Goal: Register for event/course

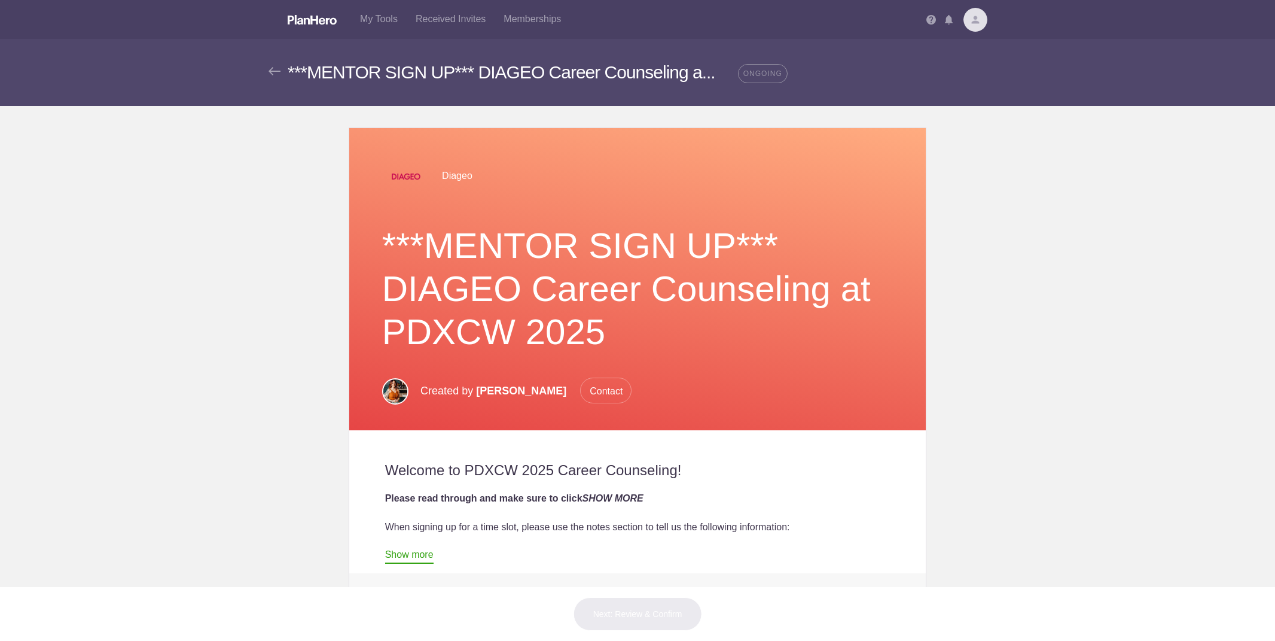
scroll to position [1, 0]
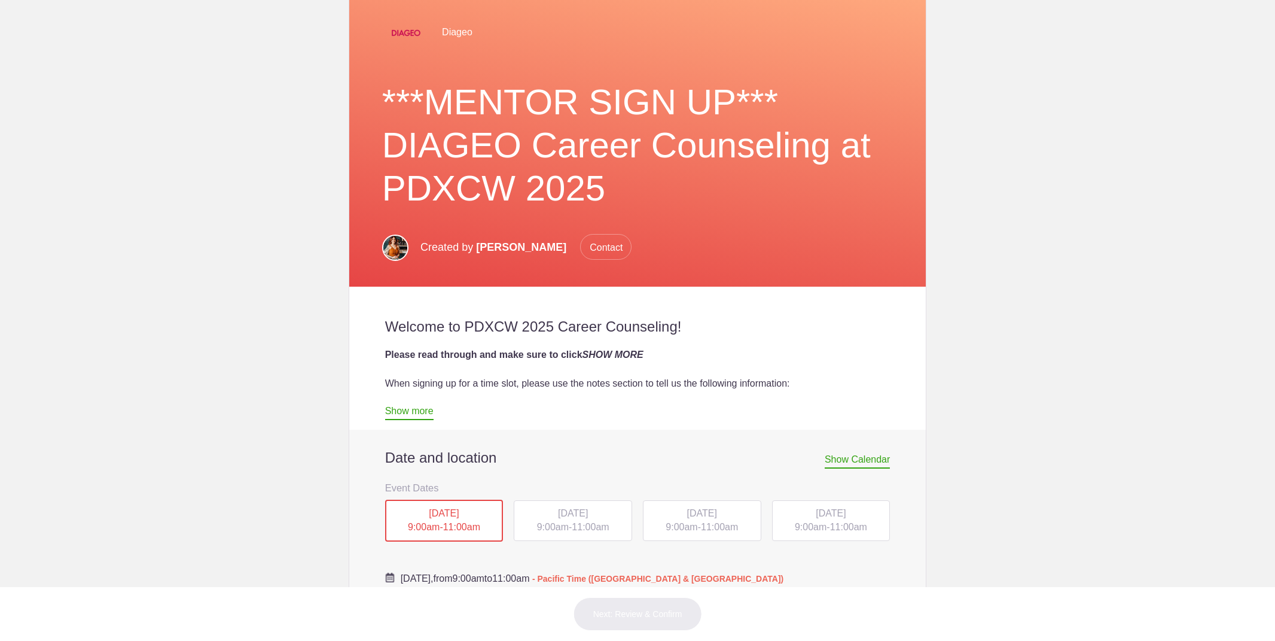
scroll to position [274, 0]
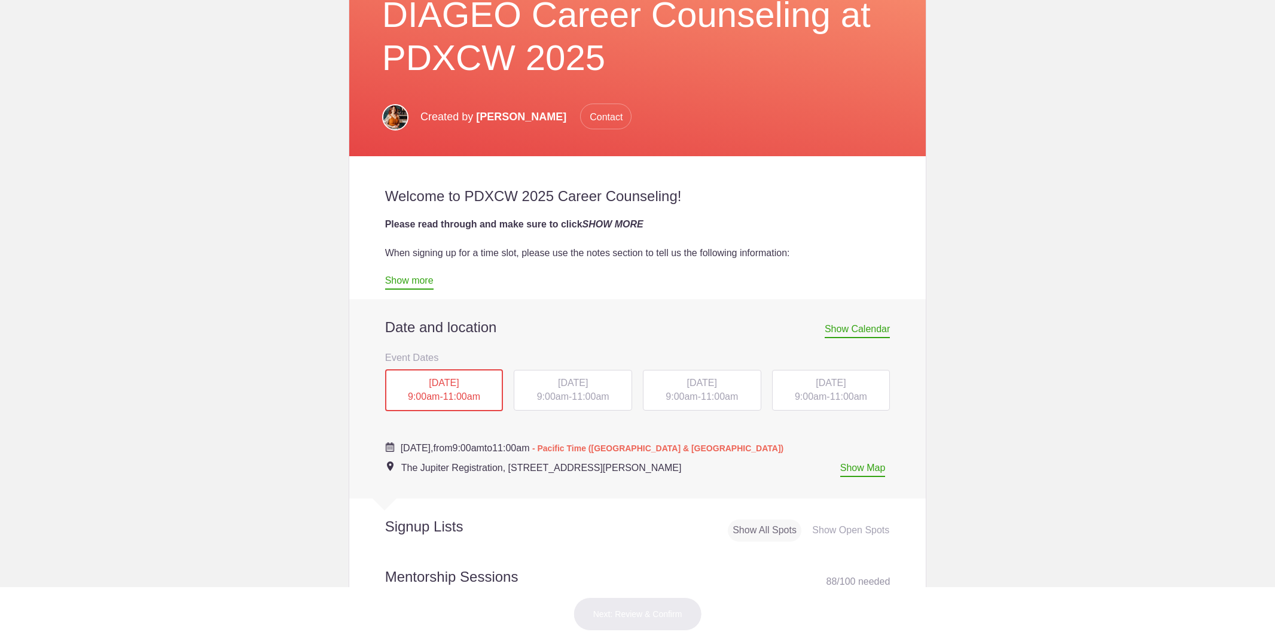
click at [563, 374] on div "TUE, Oct 14, 2025 9:00am - 11:00am" at bounding box center [573, 390] width 118 height 41
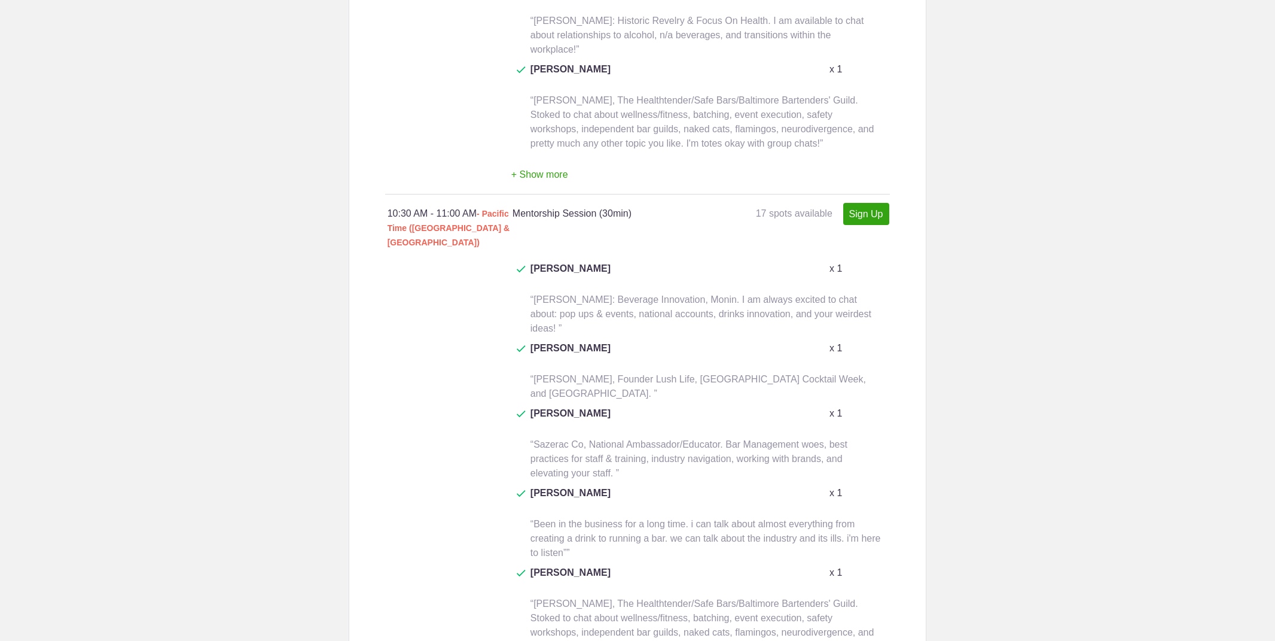
scroll to position [0, 0]
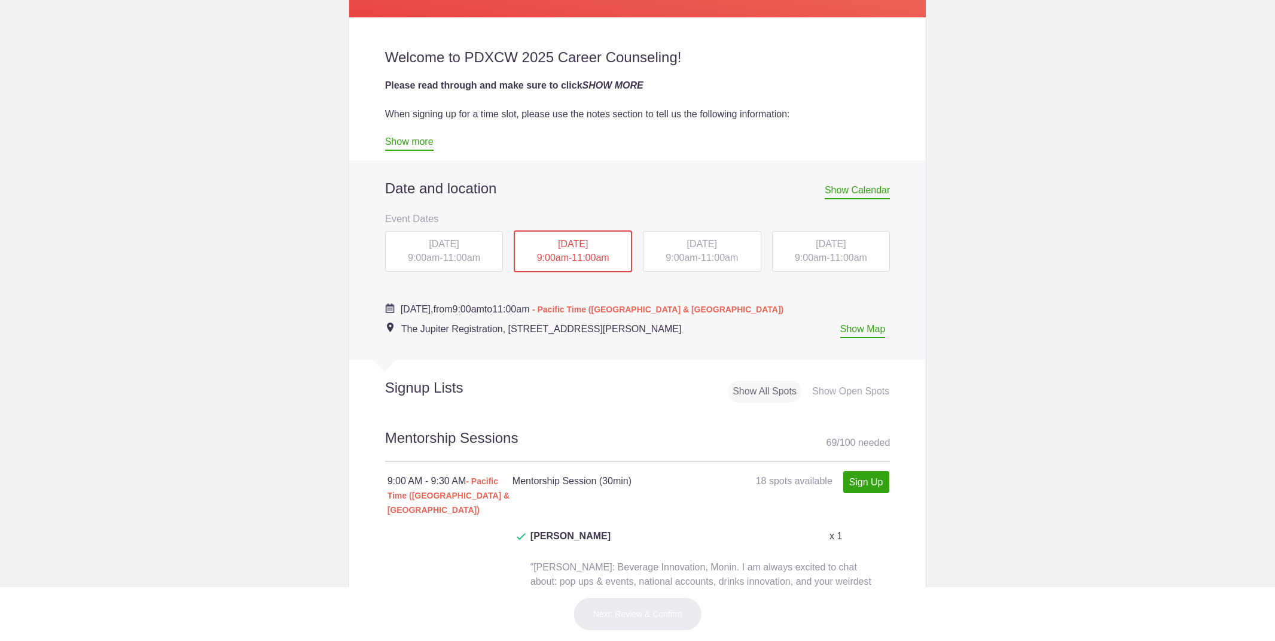
scroll to position [0, 1]
click at [701, 250] on div "WED, Oct 15, 2025 9:00am - 11:00am" at bounding box center [702, 251] width 118 height 41
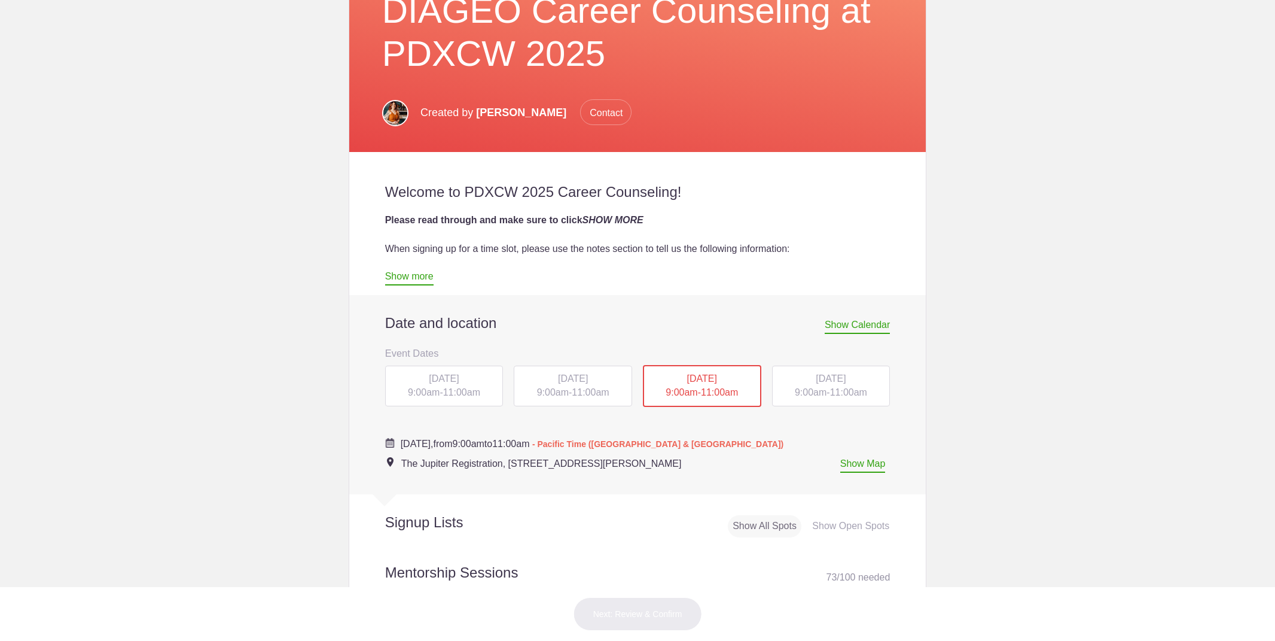
scroll to position [288, 0]
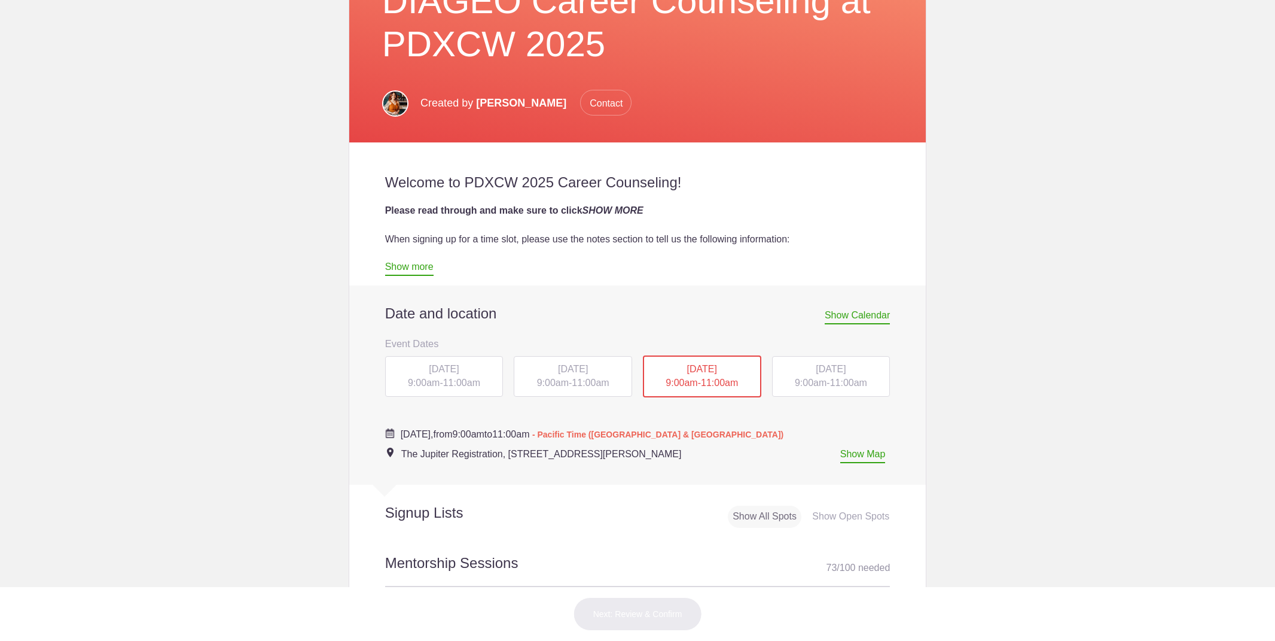
click at [828, 383] on div "THU, Oct 16, 2025 9:00am - 11:00am" at bounding box center [831, 376] width 118 height 41
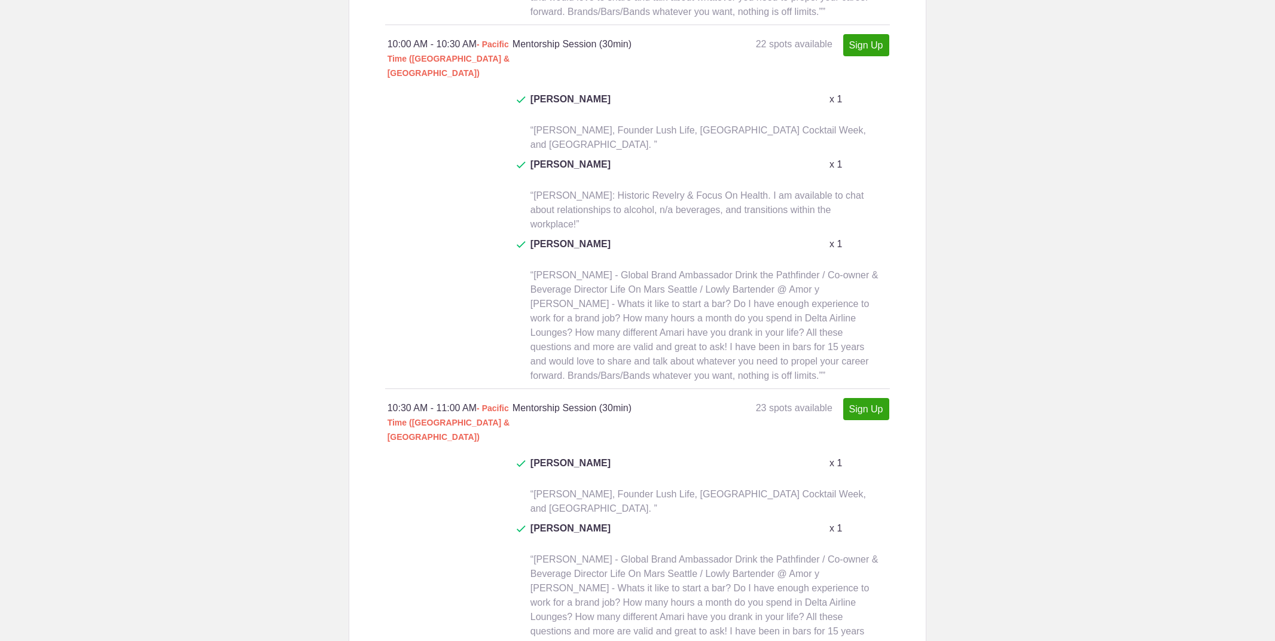
scroll to position [1535, 0]
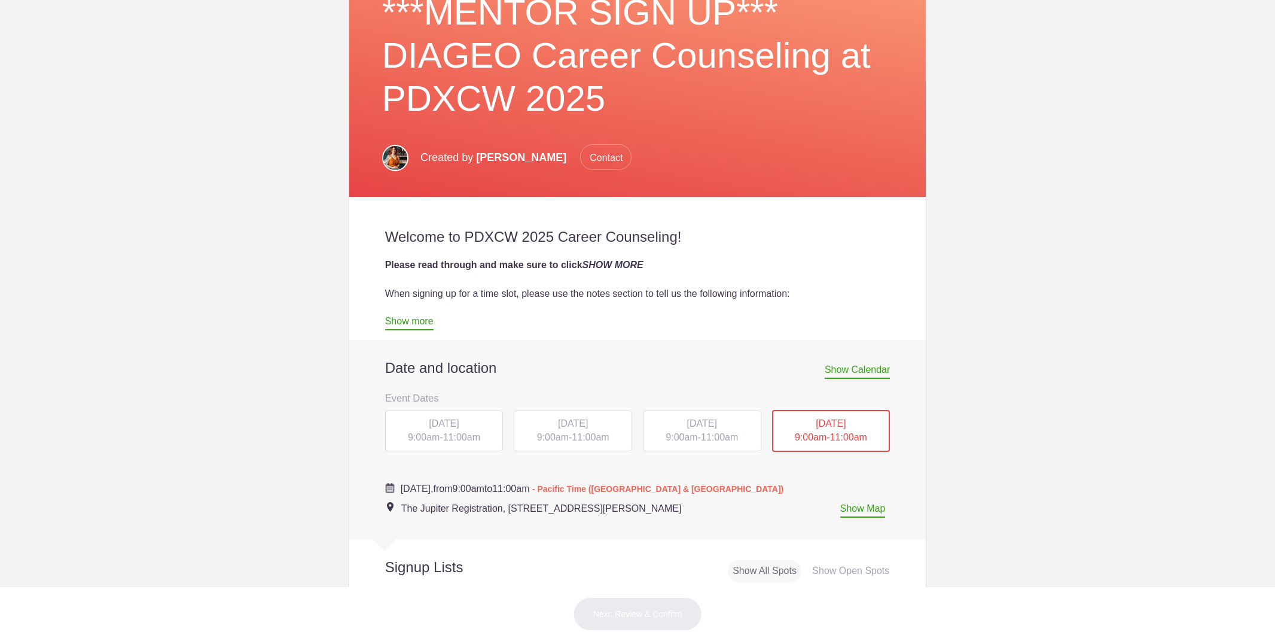
scroll to position [234, 0]
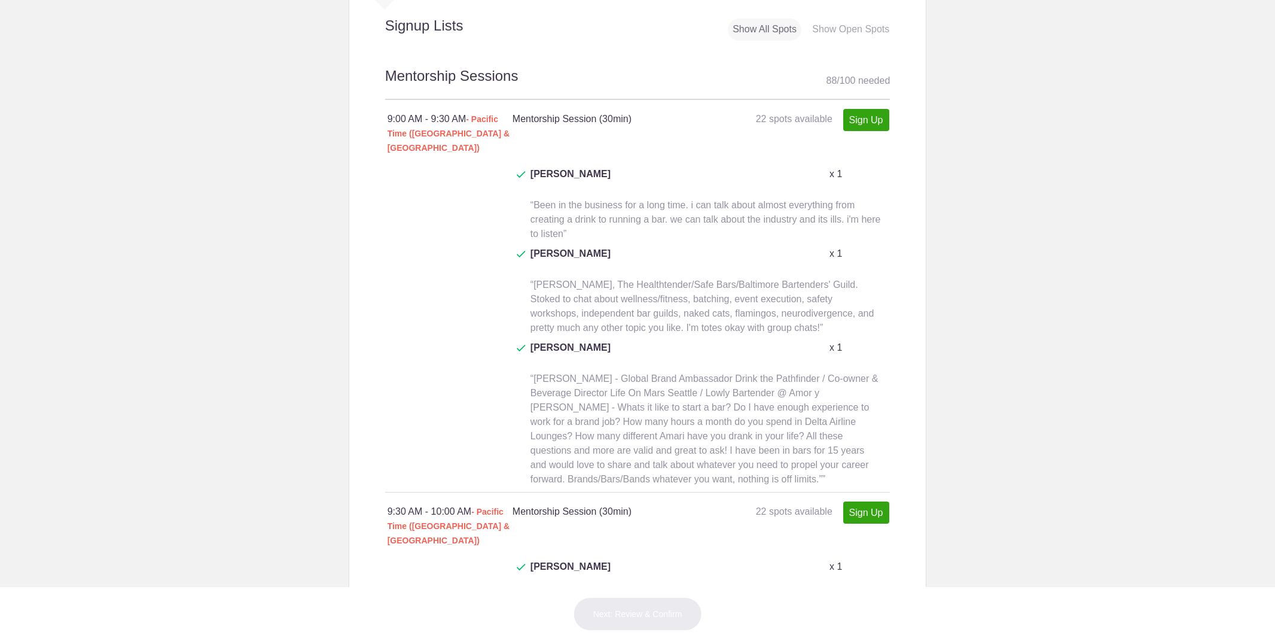
scroll to position [777, 0]
drag, startPoint x: 625, startPoint y: 297, endPoint x: 532, endPoint y: 299, distance: 93.3
click at [532, 338] on p "Kraig Rovensky" at bounding box center [624, 352] width 227 height 29
copy span "Kraig Rovensky"
